Goal: Find specific page/section: Find specific page/section

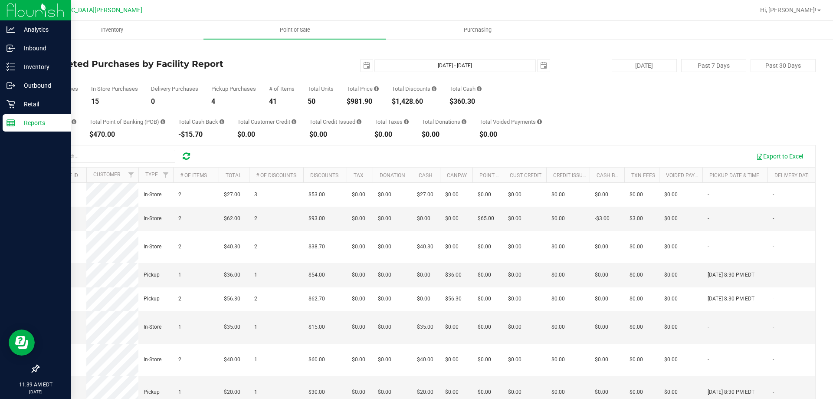
click at [42, 128] on div "Reports" at bounding box center [37, 122] width 69 height 17
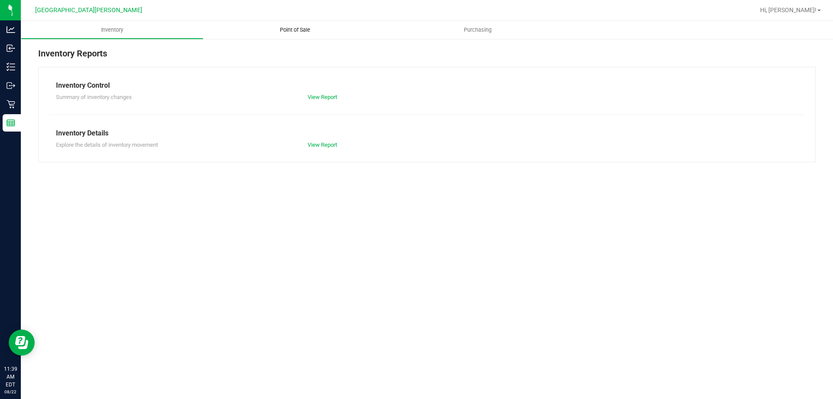
click at [300, 27] on span "Point of Sale" at bounding box center [295, 30] width 54 height 8
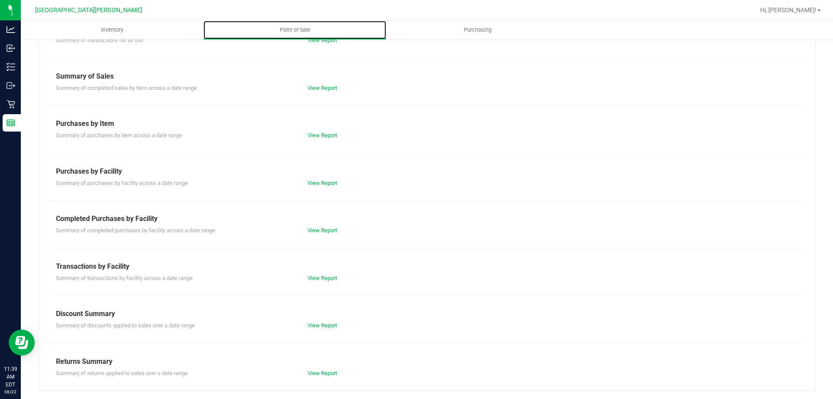
scroll to position [57, 0]
click at [312, 227] on link "View Report" at bounding box center [321, 229] width 29 height 7
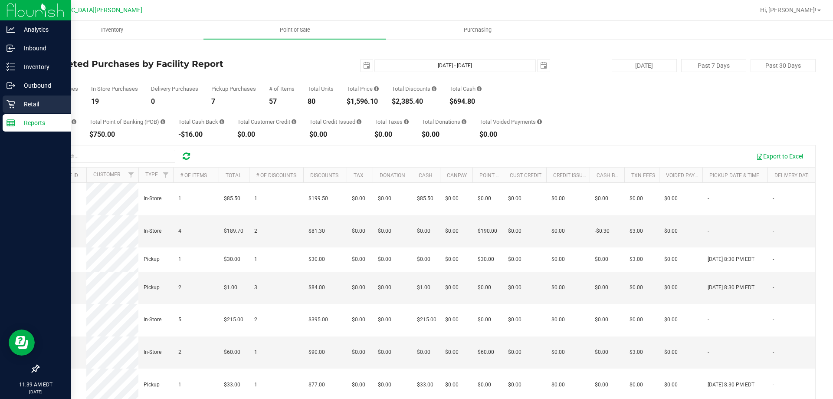
click at [13, 99] on div "Retail" at bounding box center [37, 103] width 69 height 17
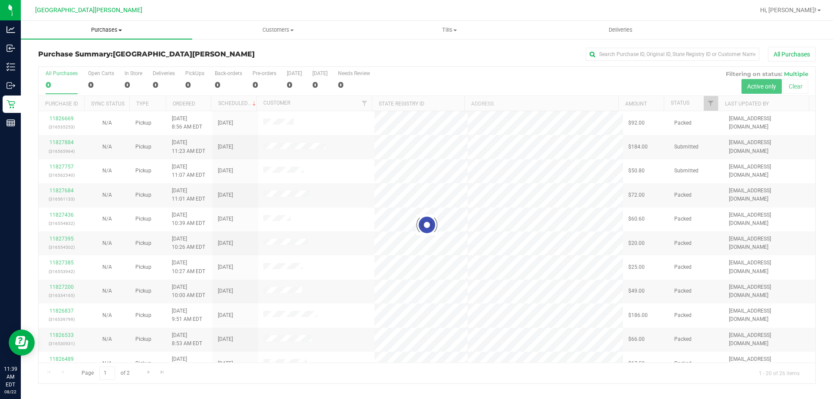
click at [102, 28] on span "Purchases" at bounding box center [106, 30] width 171 height 8
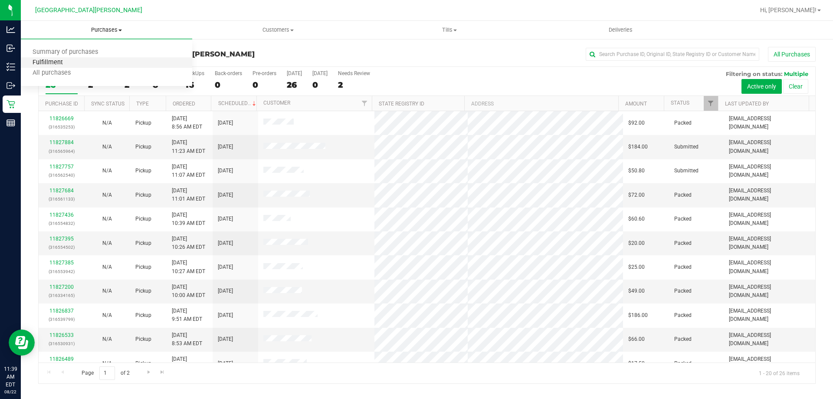
click at [65, 60] on span "Fulfillment" at bounding box center [48, 62] width 54 height 7
